Goal: Task Accomplishment & Management: Manage account settings

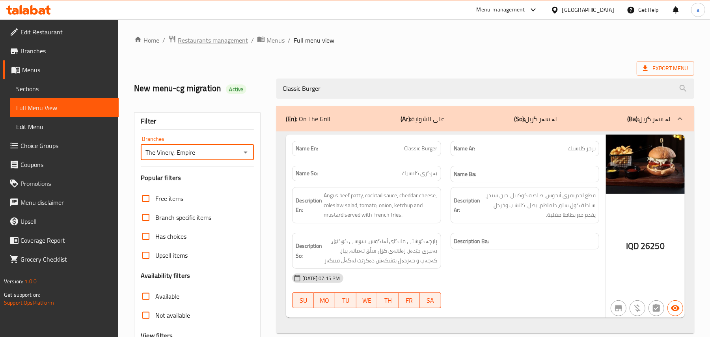
click at [213, 39] on span "Restaurants management" at bounding box center [213, 39] width 70 height 9
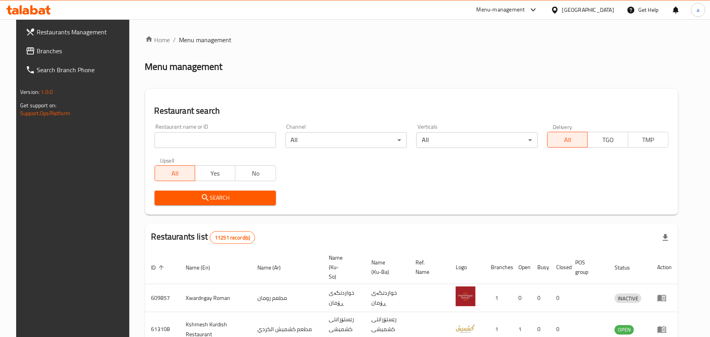
click at [191, 147] on input "search" at bounding box center [215, 140] width 121 height 16
paste input "Potato Corner"
type input "Potato Corner"
click button "Search" at bounding box center [215, 197] width 121 height 15
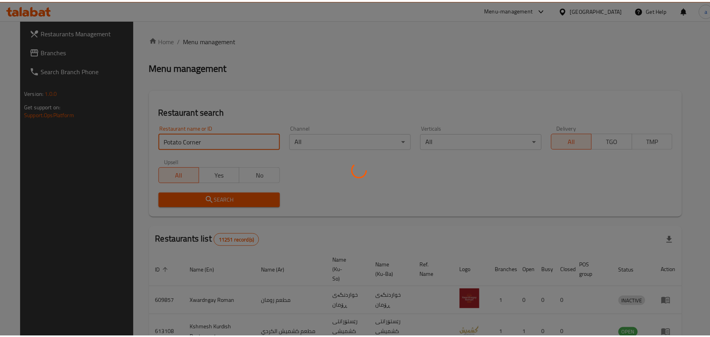
scroll to position [5, 0]
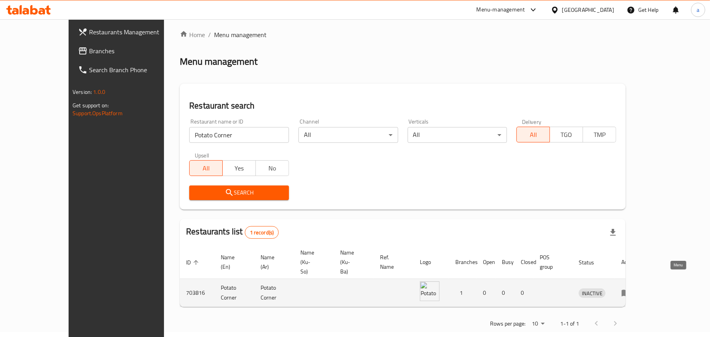
click at [631, 290] on icon "enhanced table" at bounding box center [626, 293] width 9 height 7
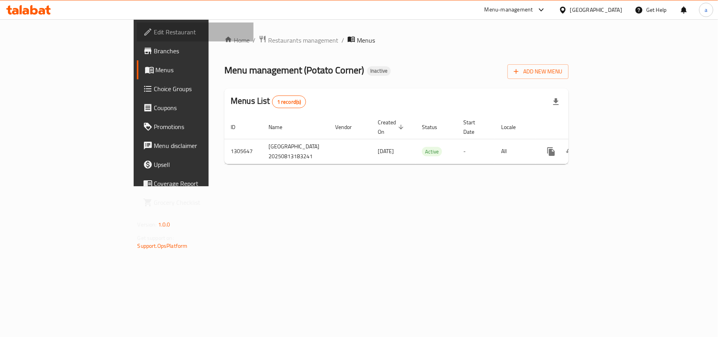
click at [154, 36] on span "Edit Restaurant" at bounding box center [200, 31] width 93 height 9
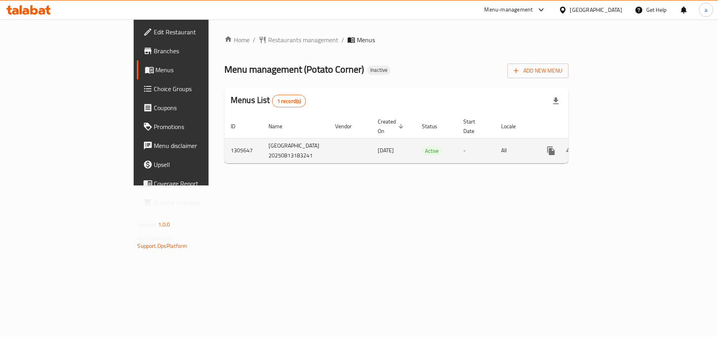
click at [613, 151] on icon "enhanced table" at bounding box center [607, 150] width 9 height 9
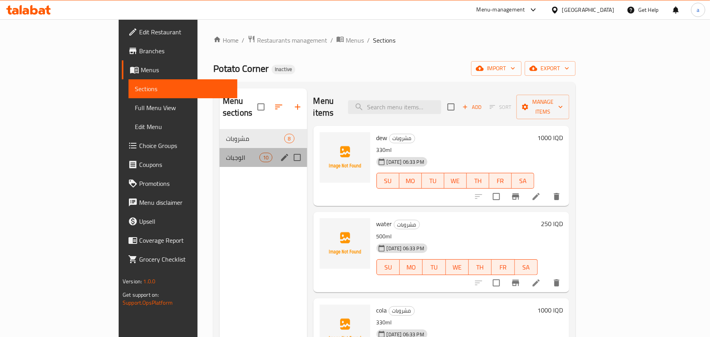
click at [234, 155] on div "الوجبات 10" at bounding box center [264, 157] width 88 height 19
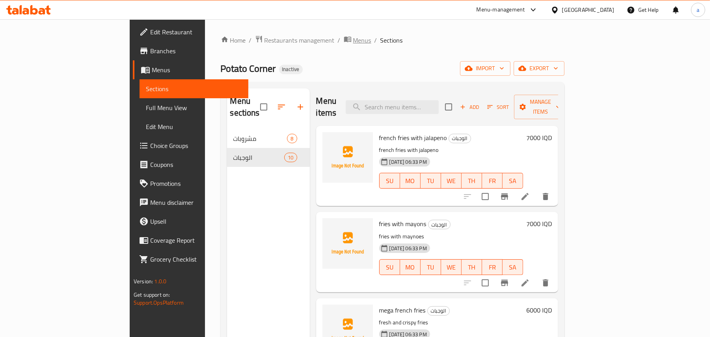
click at [353, 44] on span "Menus" at bounding box center [362, 39] width 18 height 9
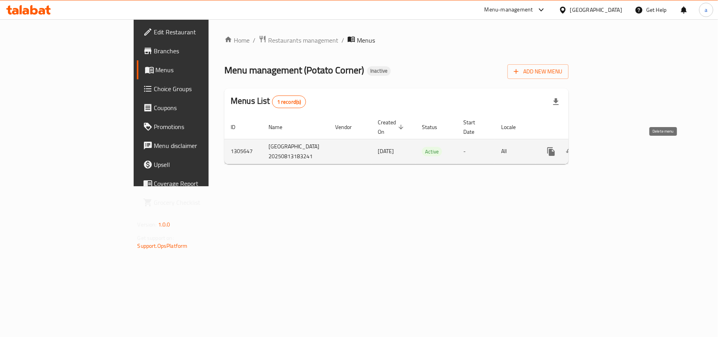
click at [592, 153] on icon "enhanced table" at bounding box center [589, 151] width 6 height 7
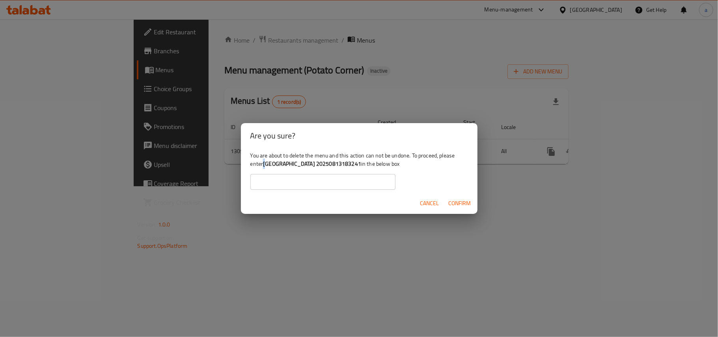
drag, startPoint x: 282, startPoint y: 164, endPoint x: 288, endPoint y: 165, distance: 5.2
click at [288, 165] on b "[GEOGRAPHIC_DATA] 20250813183241" at bounding box center [312, 164] width 98 height 10
click at [296, 166] on b "[GEOGRAPHIC_DATA] 20250813183241" at bounding box center [312, 164] width 98 height 10
drag, startPoint x: 284, startPoint y: 164, endPoint x: 379, endPoint y: 166, distance: 94.7
click at [379, 166] on div "You are about to delete the menu and this action can not be undone. To proceed,…" at bounding box center [359, 170] width 237 height 44
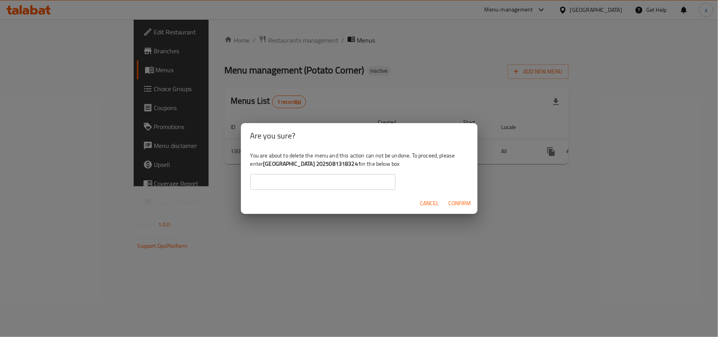
copy b "[GEOGRAPHIC_DATA] 20250813183241"
click at [322, 183] on input "text" at bounding box center [322, 182] width 145 height 16
paste input "[GEOGRAPHIC_DATA] 20250813183241"
type input "[GEOGRAPHIC_DATA] 20250813183241"
click at [461, 208] on span "Confirm" at bounding box center [460, 203] width 22 height 10
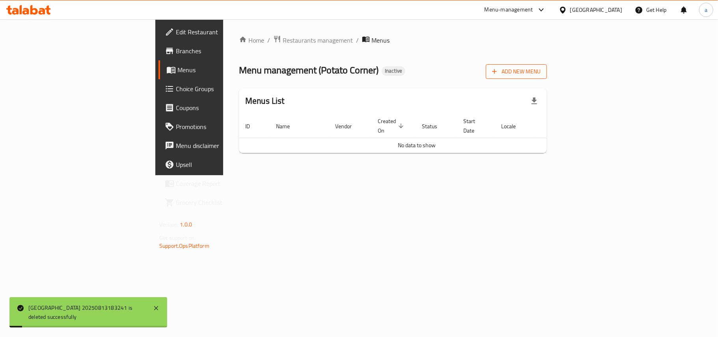
click at [541, 73] on span "Add New Menu" at bounding box center [516, 72] width 49 height 10
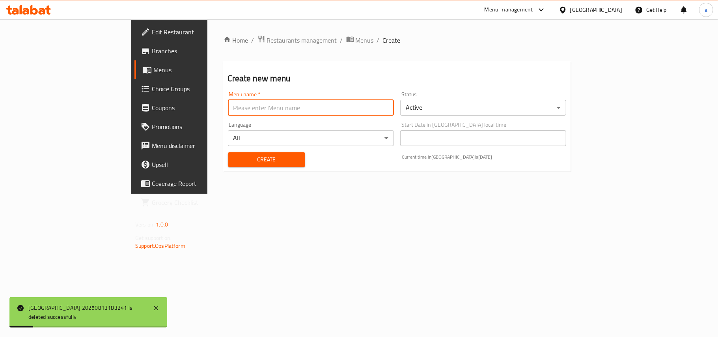
click at [251, 110] on input "text" at bounding box center [311, 108] width 166 height 16
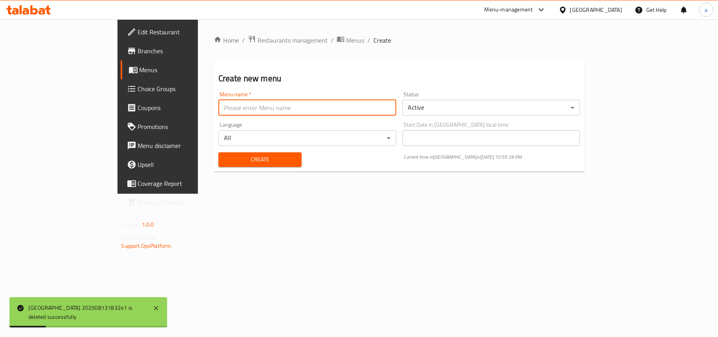
type input "AMAR"
click at [225, 160] on span "Create" at bounding box center [260, 160] width 71 height 10
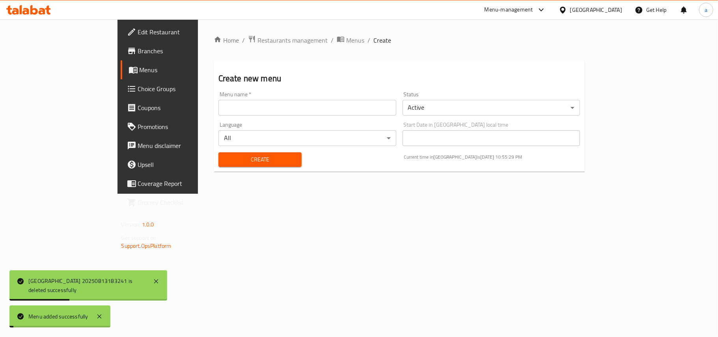
drag, startPoint x: 275, startPoint y: 43, endPoint x: 278, endPoint y: 47, distance: 5.7
click at [346, 42] on span "Menus" at bounding box center [355, 39] width 18 height 9
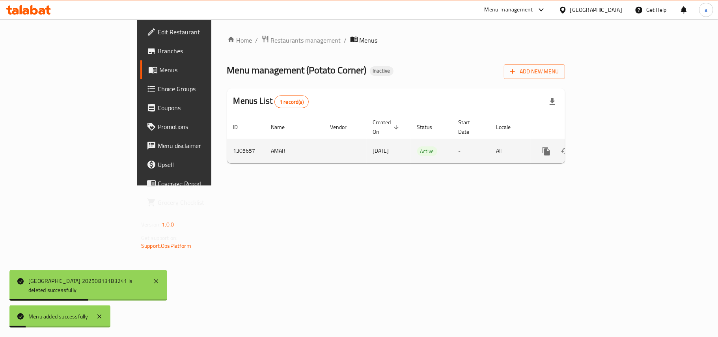
click at [608, 146] on icon "enhanced table" at bounding box center [603, 150] width 9 height 9
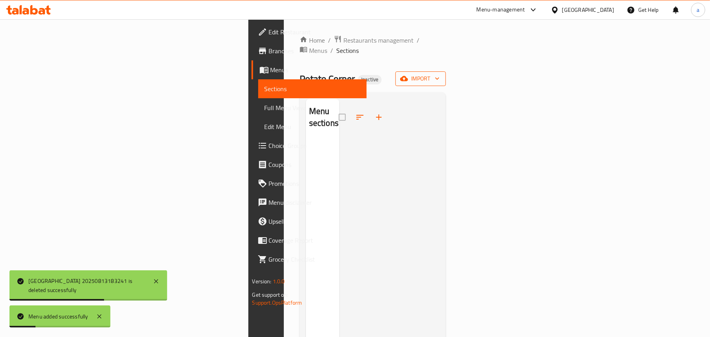
click at [446, 75] on button "import" at bounding box center [421, 78] width 50 height 15
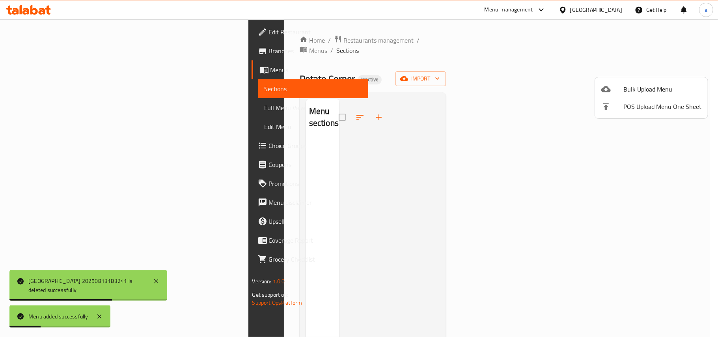
click at [623, 89] on div at bounding box center [612, 88] width 22 height 9
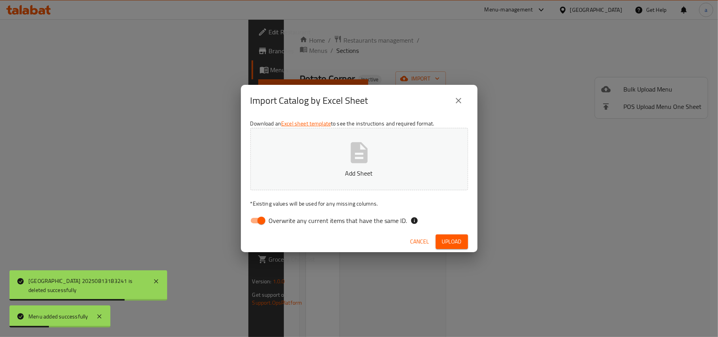
click at [256, 217] on input "Overwrite any current items that have the same ID." at bounding box center [261, 220] width 45 height 15
checkbox input "false"
click at [365, 163] on icon "button" at bounding box center [359, 152] width 25 height 25
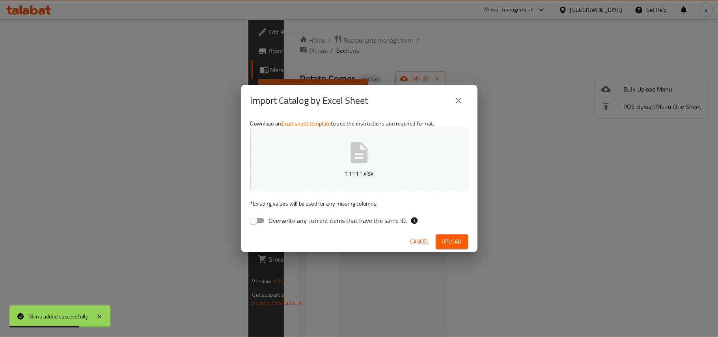
click at [453, 243] on span "Upload" at bounding box center [452, 242] width 20 height 10
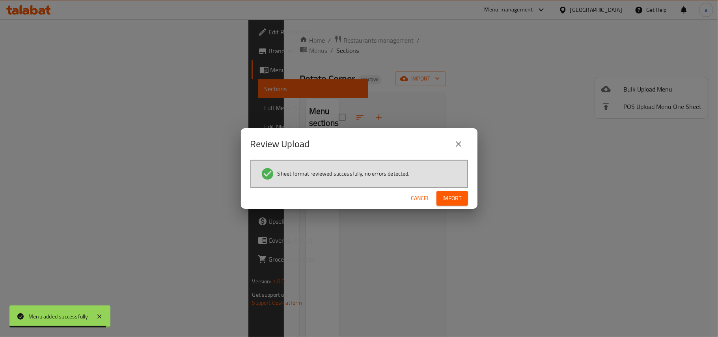
click at [448, 200] on span "Import" at bounding box center [452, 198] width 19 height 10
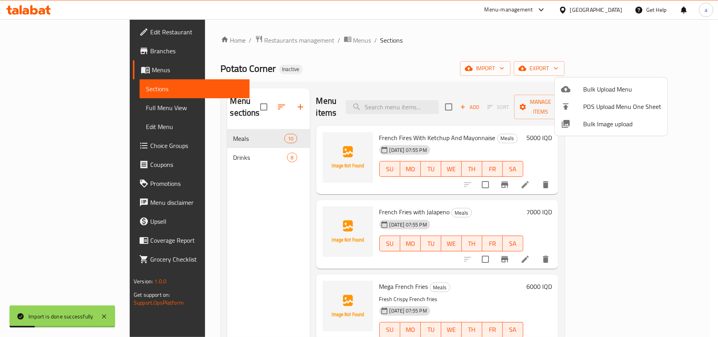
click at [224, 214] on div at bounding box center [359, 168] width 718 height 337
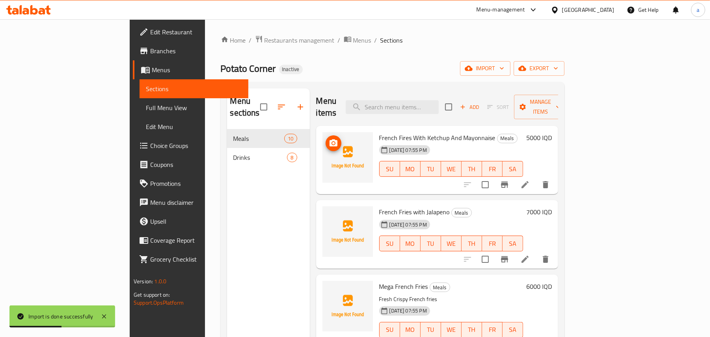
click at [329, 138] on icon "upload picture" at bounding box center [333, 142] width 9 height 9
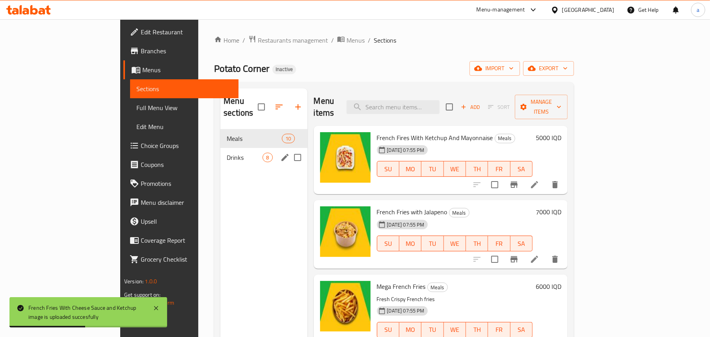
click at [227, 153] on span "Drinks" at bounding box center [245, 157] width 36 height 9
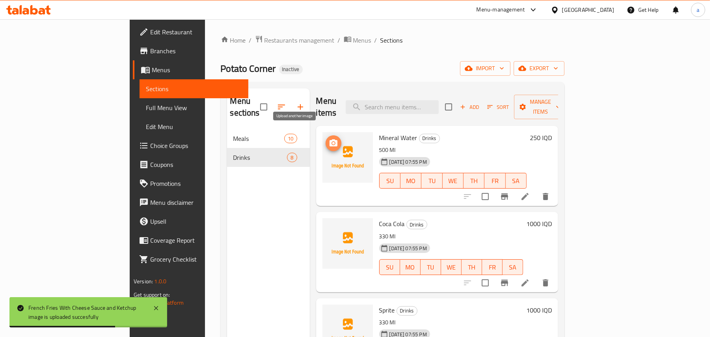
click at [330, 139] on icon "upload picture" at bounding box center [334, 142] width 8 height 7
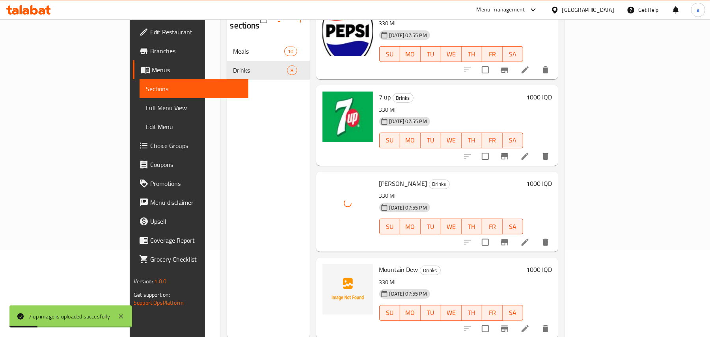
scroll to position [111, 0]
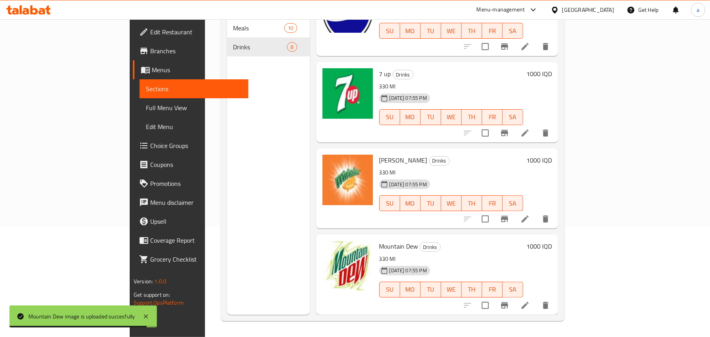
click at [530, 132] on icon at bounding box center [525, 132] width 9 height 9
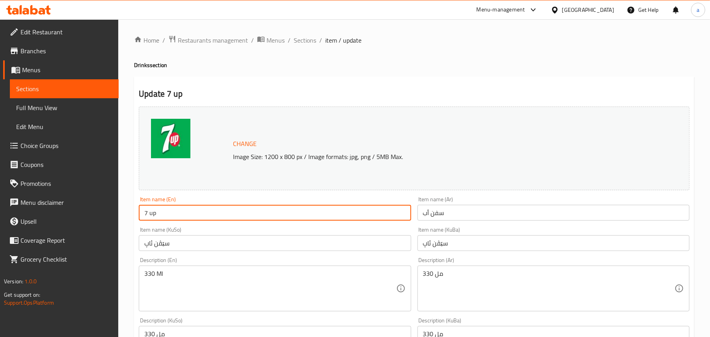
click at [149, 215] on input "7 up" at bounding box center [275, 213] width 272 height 16
type input "7 Up"
click at [213, 211] on input "7 Up" at bounding box center [275, 213] width 272 height 16
click at [310, 45] on span "Sections" at bounding box center [305, 39] width 22 height 9
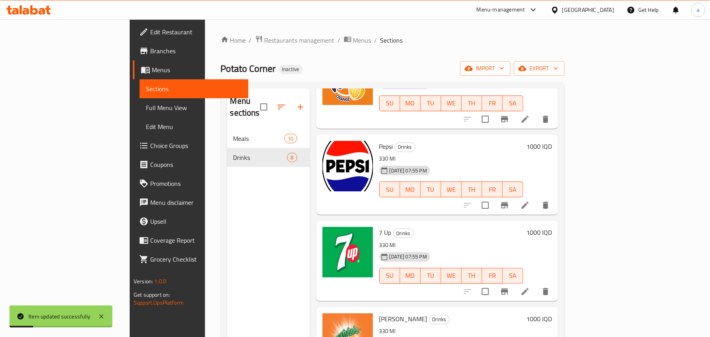
scroll to position [387, 0]
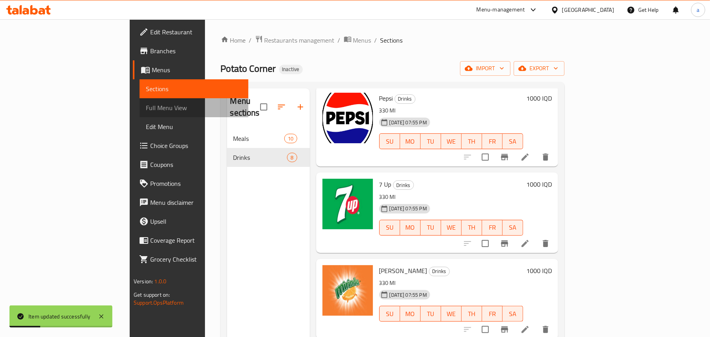
click at [146, 111] on span "Full Menu View" at bounding box center [194, 107] width 96 height 9
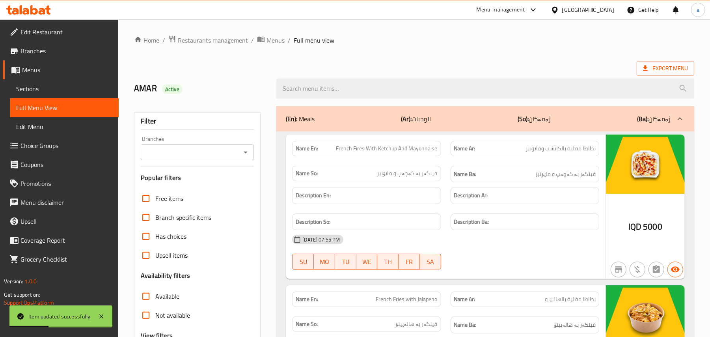
click at [243, 152] on icon "Open" at bounding box center [245, 151] width 9 height 9
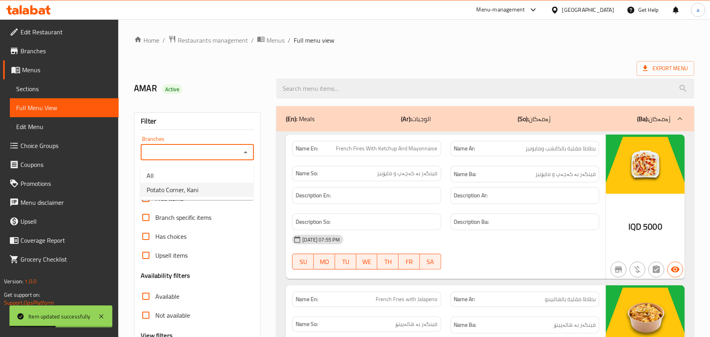
click at [202, 186] on li "Potato Corner, Kani" at bounding box center [196, 190] width 113 height 14
type input "Potato Corner, Kani"
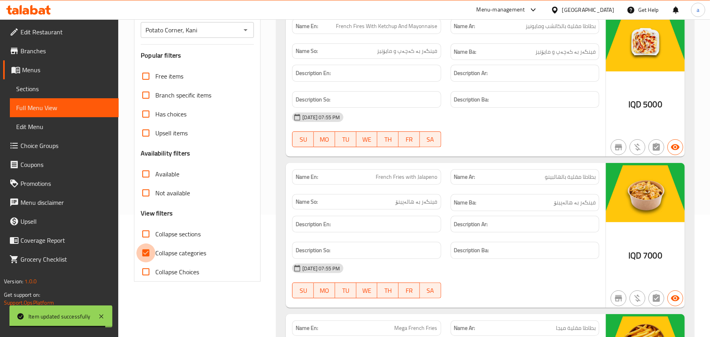
click at [144, 262] on input "Collapse categories" at bounding box center [145, 252] width 19 height 19
checkbox input "false"
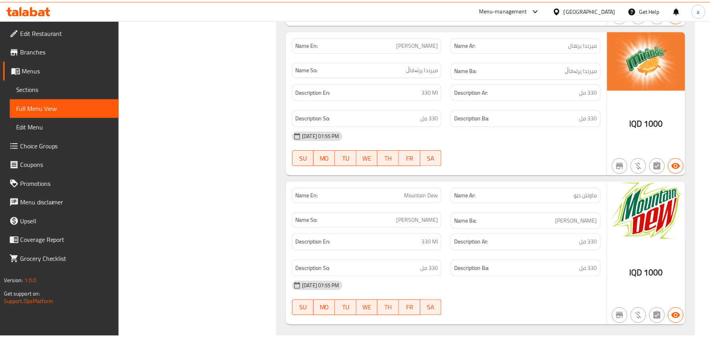
scroll to position [2605, 0]
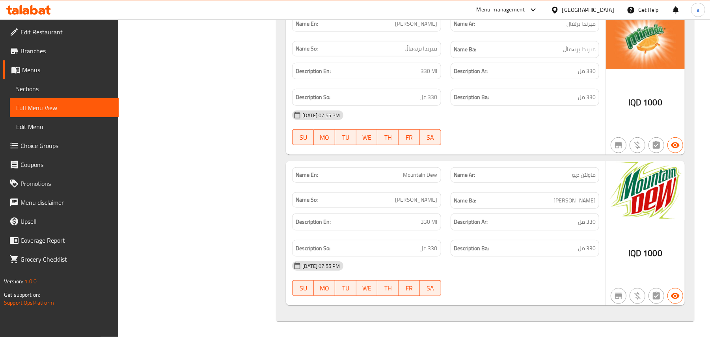
click at [84, 28] on span "Edit Restaurant" at bounding box center [67, 31] width 92 height 9
